Goal: Information Seeking & Learning: Learn about a topic

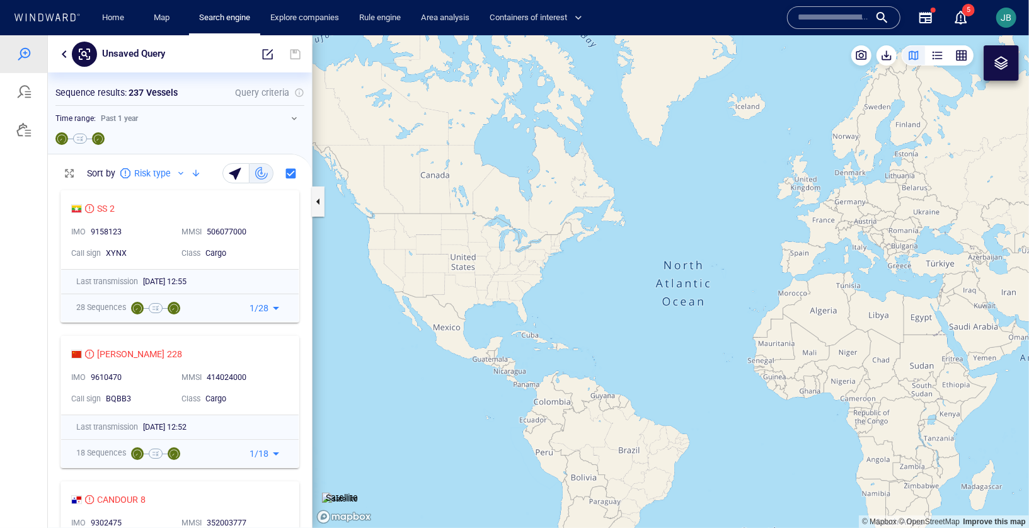
drag, startPoint x: 793, startPoint y: 273, endPoint x: 468, endPoint y: 226, distance: 328.7
click at [467, 226] on canvas "Map" at bounding box center [671, 281] width 717 height 493
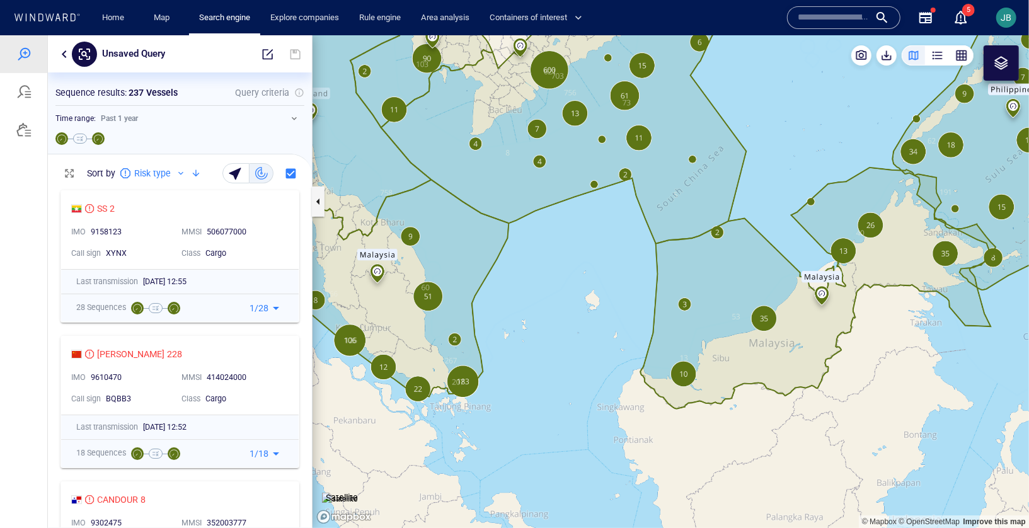
drag, startPoint x: 889, startPoint y: 273, endPoint x: 806, endPoint y: 374, distance: 131.2
click at [806, 374] on canvas "Map" at bounding box center [671, 281] width 717 height 493
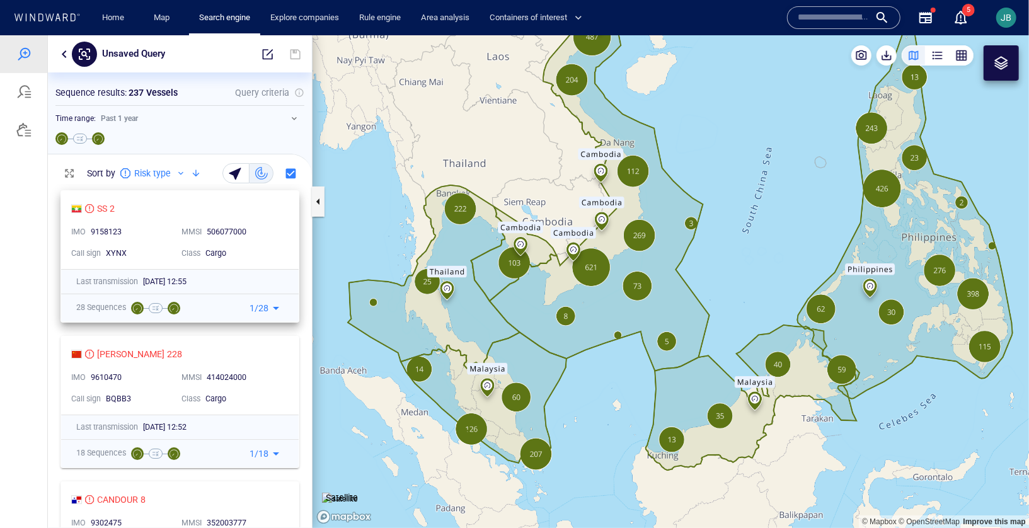
click at [273, 229] on div "506077000" at bounding box center [244, 231] width 75 height 11
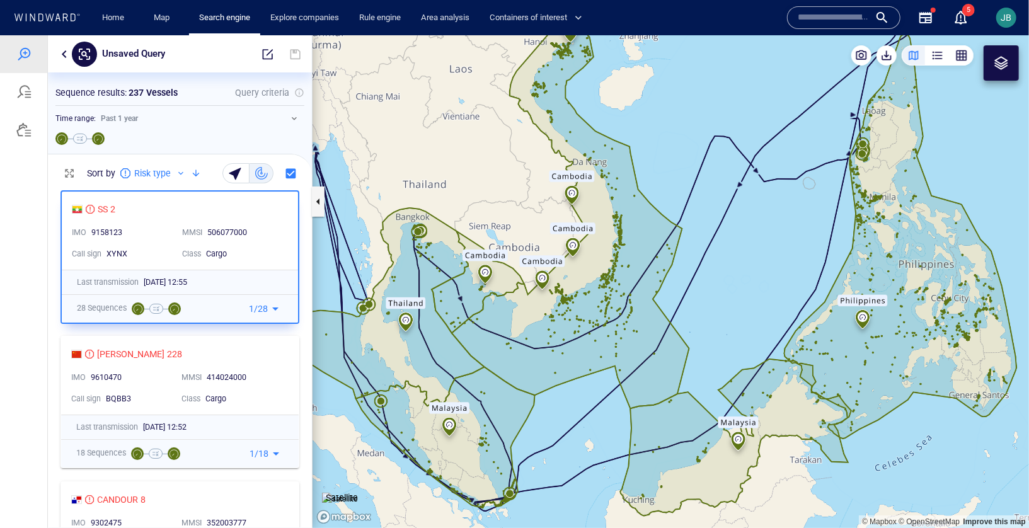
drag, startPoint x: 592, startPoint y: 427, endPoint x: 396, endPoint y: 473, distance: 201.2
click at [396, 473] on canvas "Map" at bounding box center [671, 281] width 717 height 493
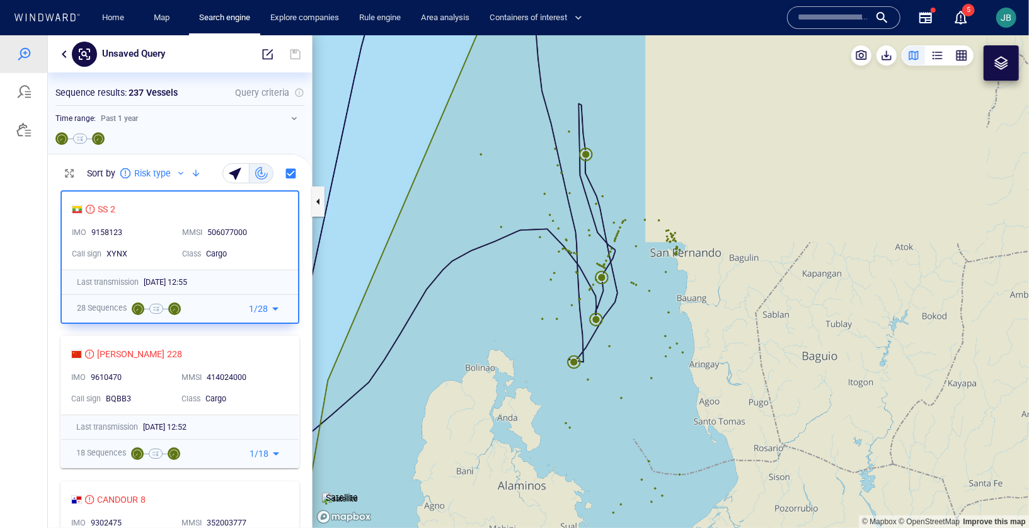
drag, startPoint x: 640, startPoint y: 148, endPoint x: 634, endPoint y: 379, distance: 231.4
click at [634, 381] on canvas "Map" at bounding box center [671, 281] width 717 height 493
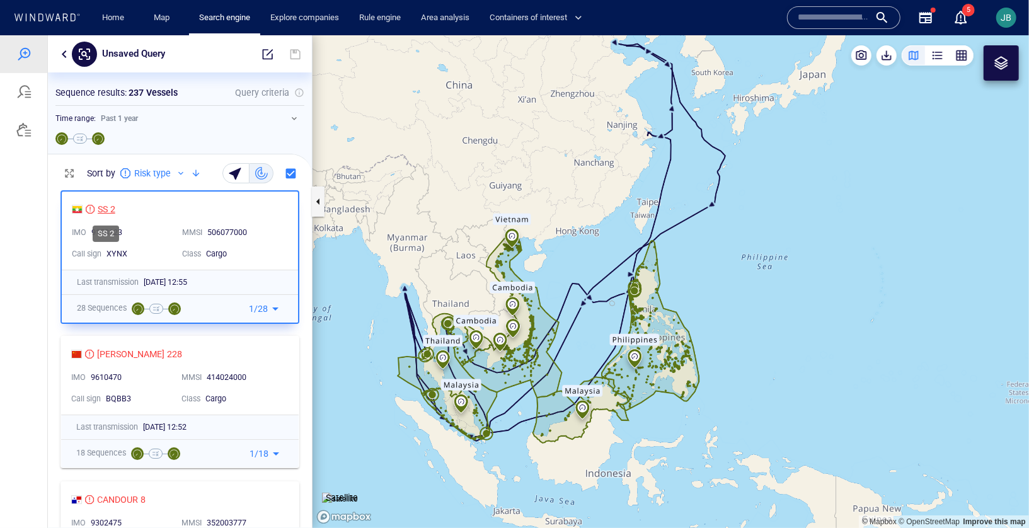
click at [101, 209] on div "SS 2" at bounding box center [107, 208] width 18 height 15
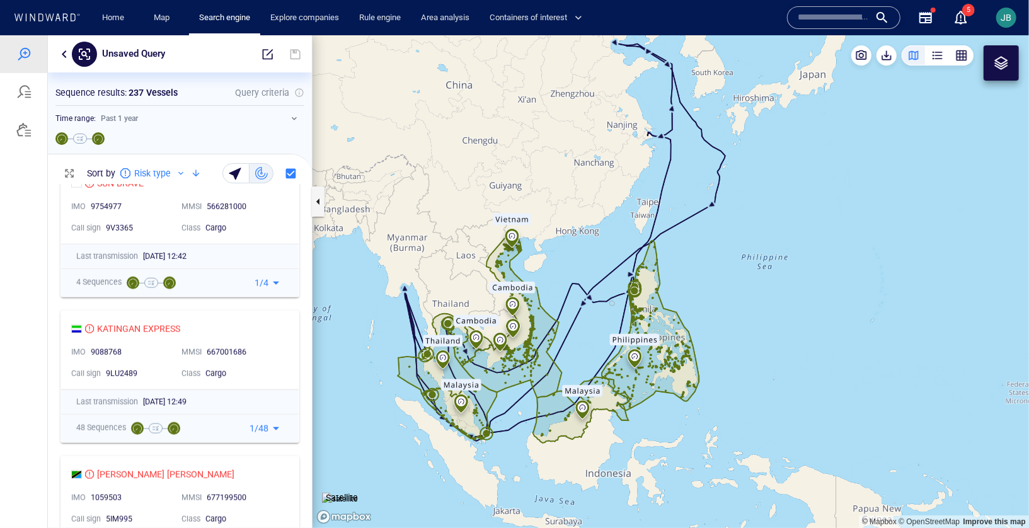
scroll to position [765, 0]
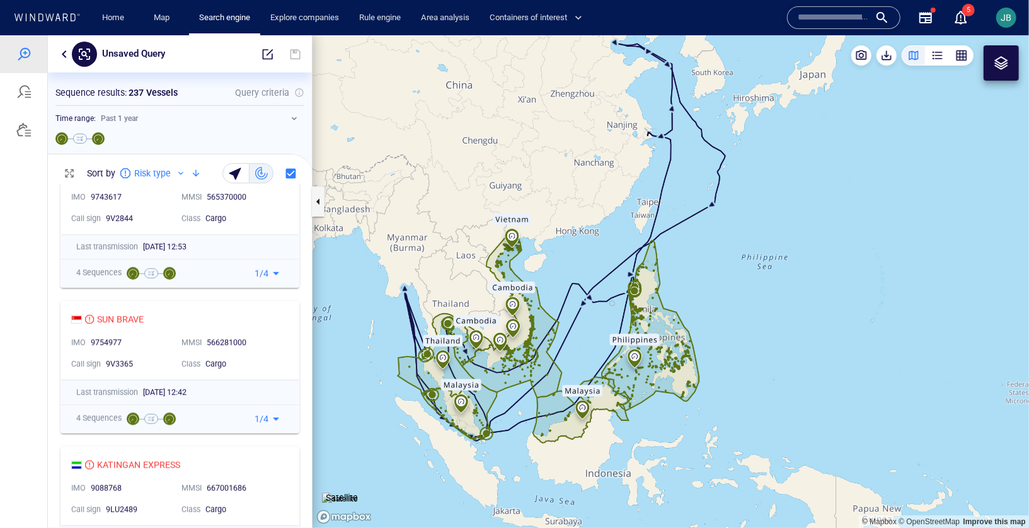
click at [293, 118] on button "button" at bounding box center [294, 117] width 15 height 15
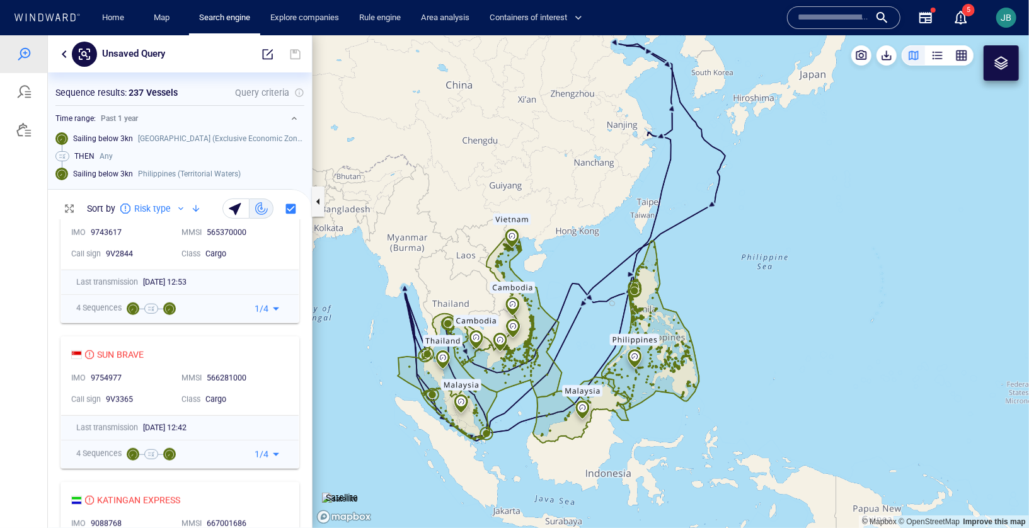
scroll to position [308, 264]
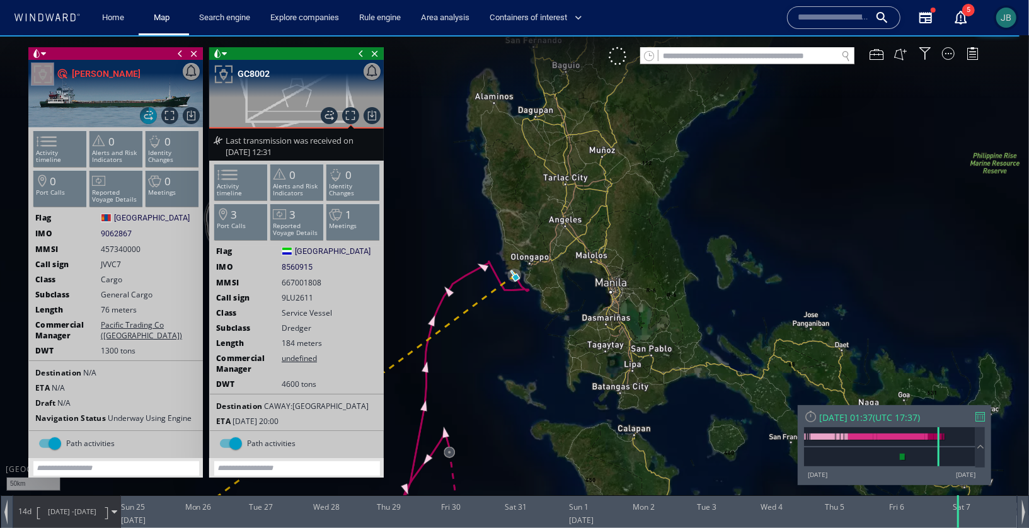
click at [1003, 15] on span "JB" at bounding box center [1007, 18] width 11 height 10
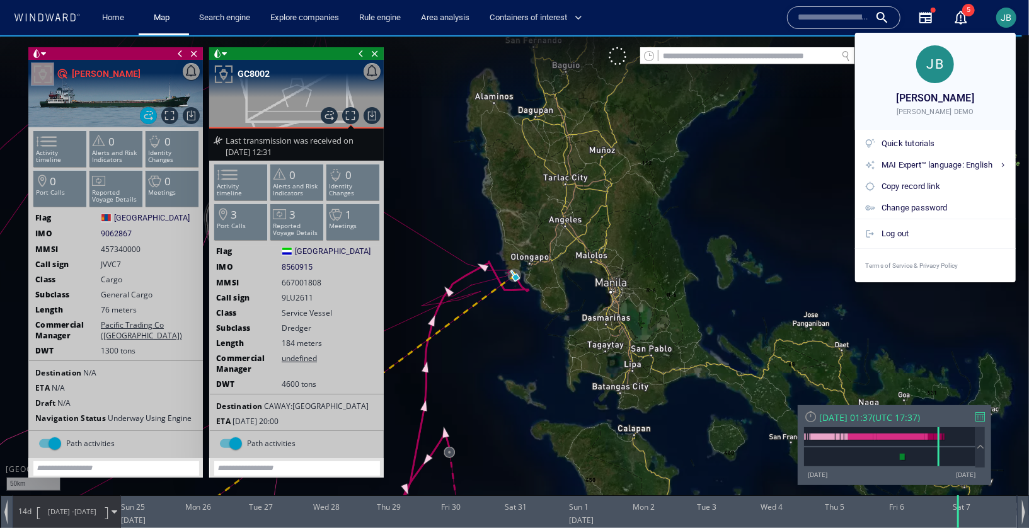
click at [424, 154] on div at bounding box center [514, 264] width 1029 height 528
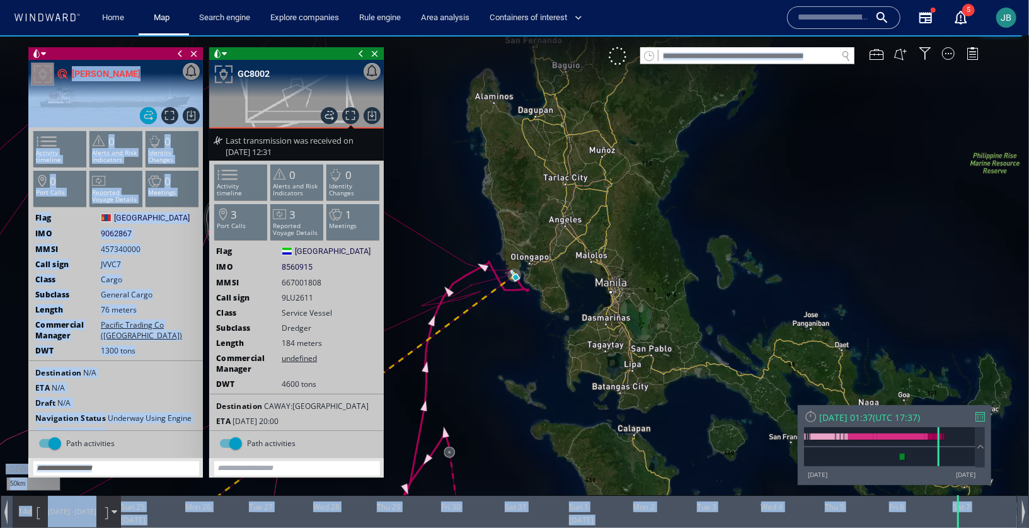
drag, startPoint x: 361, startPoint y: 52, endPoint x: 414, endPoint y: 56, distance: 53.8
click at [414, 35] on div "50km © Mapbox © OpenStreetMap Improve this map © Maxar 0 0 [DATE] Sun 25 Mon 26…" at bounding box center [514, 35] width 1029 height 0
click at [141, 216] on span "[GEOGRAPHIC_DATA]" at bounding box center [152, 217] width 76 height 11
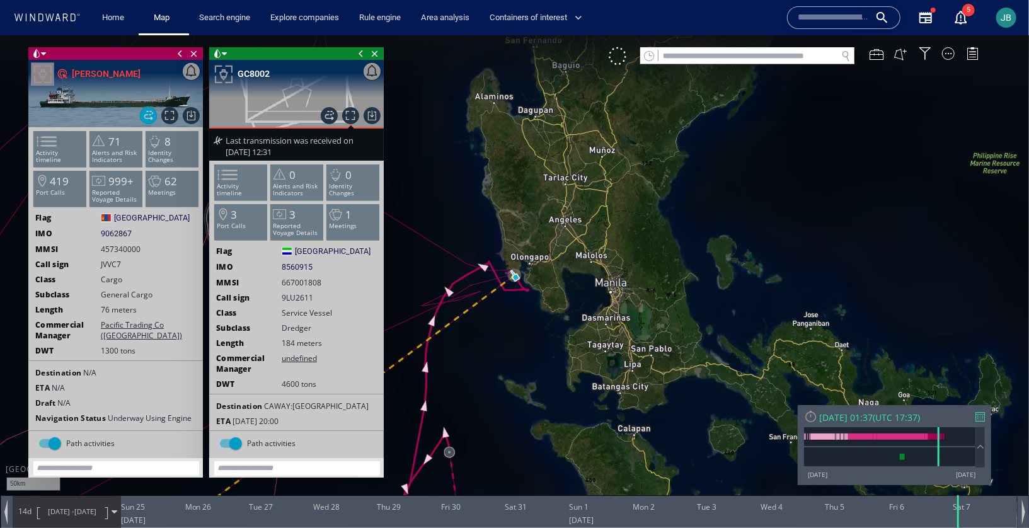
click at [359, 53] on span at bounding box center [361, 53] width 14 height 13
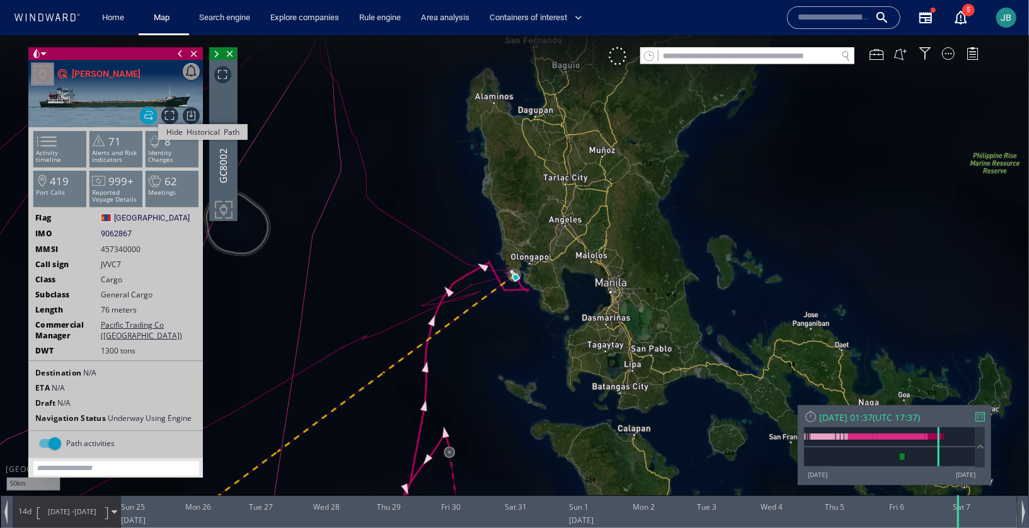
click at [151, 115] on span "Hide Historical Path" at bounding box center [148, 115] width 17 height 17
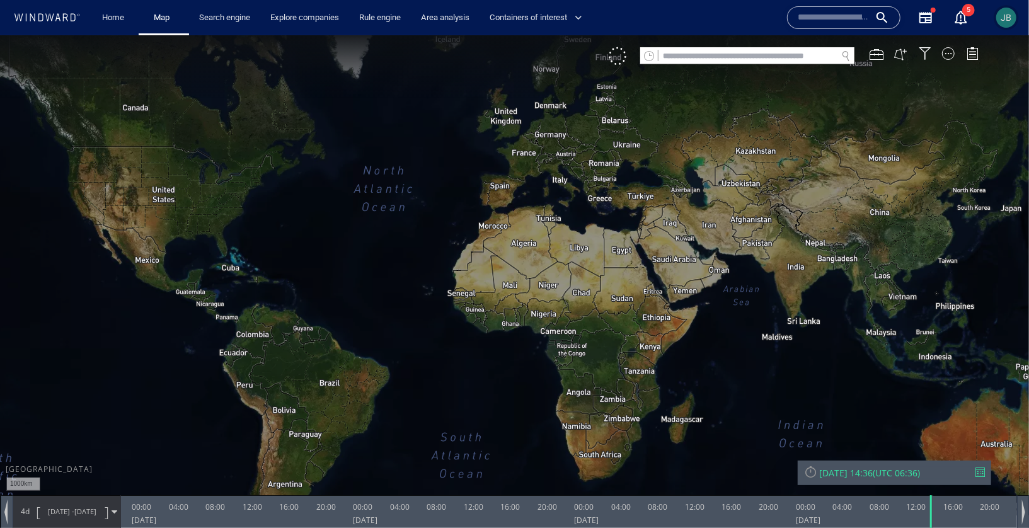
click at [1010, 21] on span "JB" at bounding box center [1007, 18] width 11 height 10
